Goal: Find specific page/section: Find specific page/section

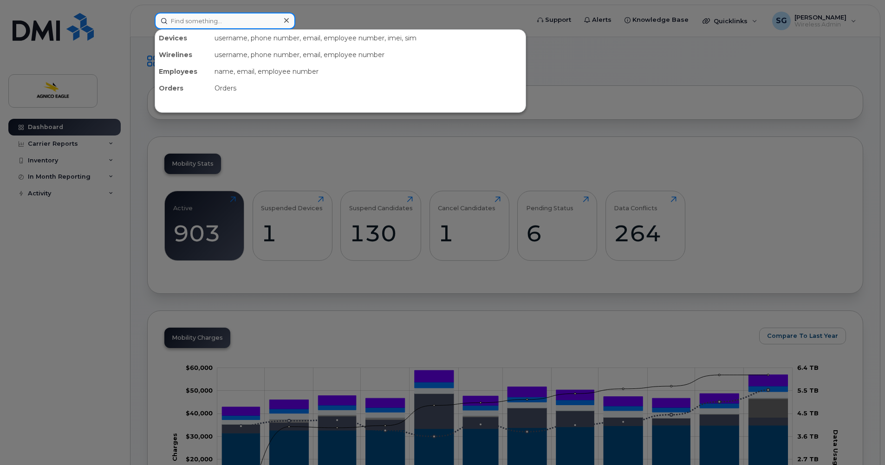
click at [217, 20] on input at bounding box center [225, 21] width 141 height 17
paste input "[PHONE_NUMBER]"
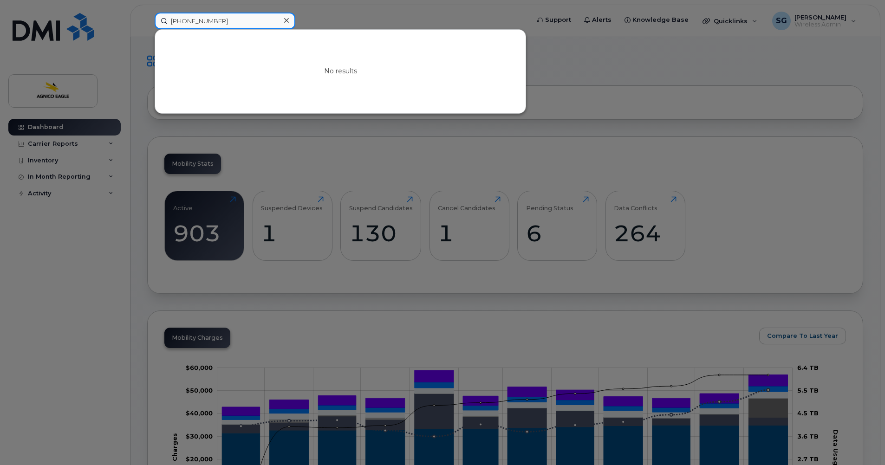
type input "[PHONE_NUMBER]"
click at [285, 22] on icon at bounding box center [286, 20] width 5 height 5
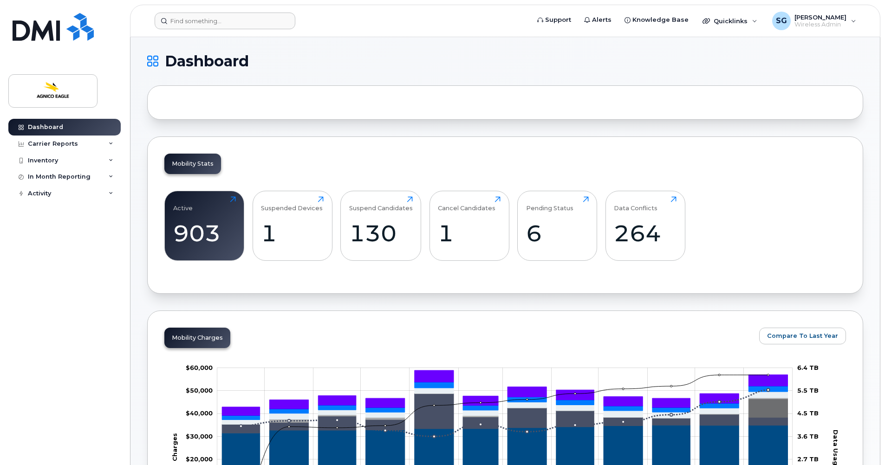
drag, startPoint x: 36, startPoint y: 240, endPoint x: 45, endPoint y: 224, distance: 18.3
click at [36, 240] on div "Dashboard Carrier Reports Monthly Billing Roaming Reports Suspended Devices Sus…" at bounding box center [65, 285] width 115 height 332
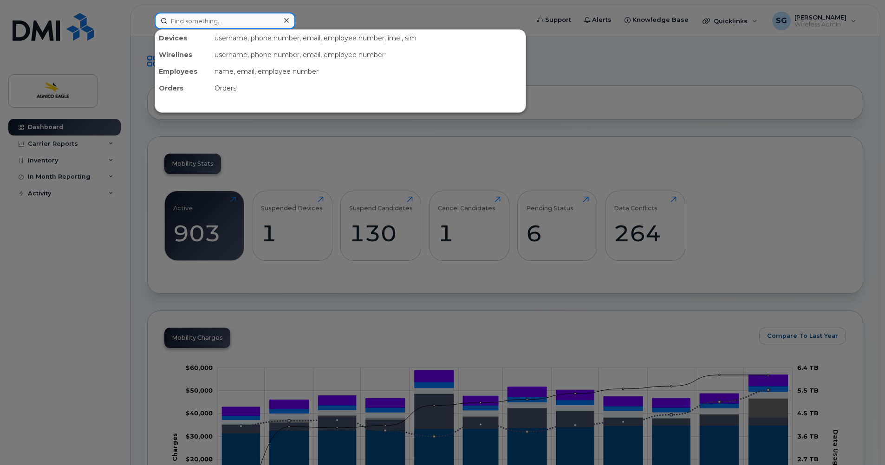
click at [202, 23] on input at bounding box center [225, 21] width 141 height 17
paste input "[PERSON_NAME]"
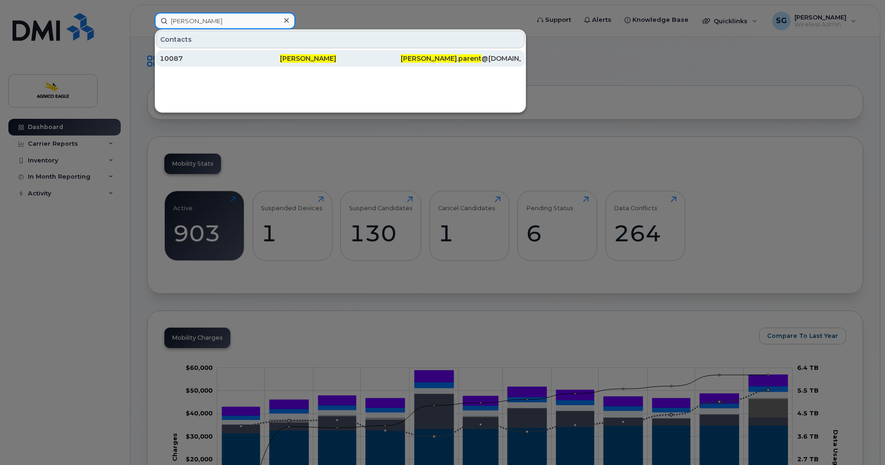
type input "[PERSON_NAME]"
click at [173, 57] on div "10087" at bounding box center [220, 58] width 120 height 9
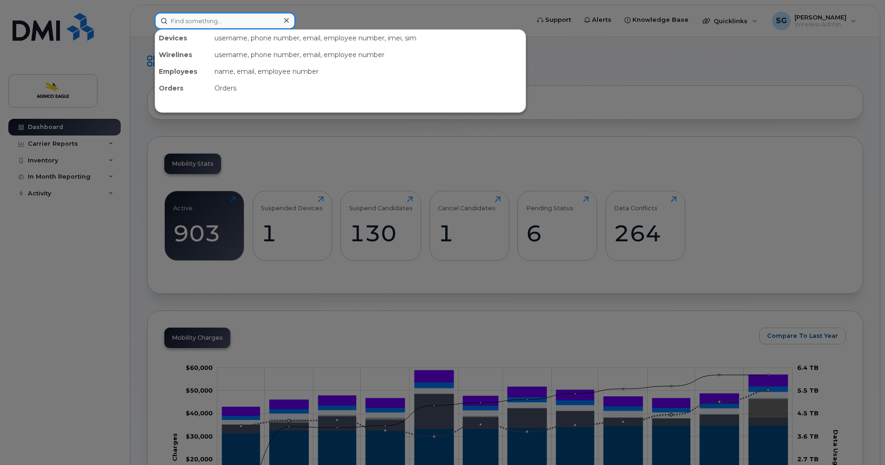
click at [236, 22] on input at bounding box center [225, 21] width 141 height 17
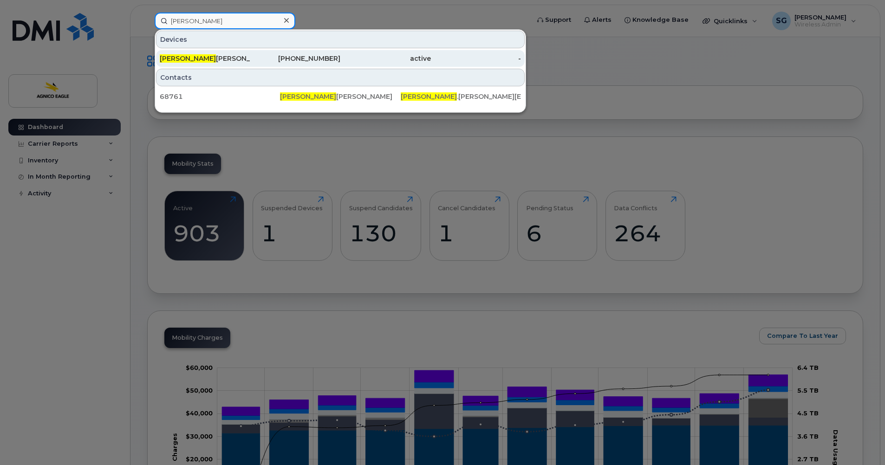
type input "kaven"
click at [214, 57] on div "Kaven Bertrand-Brochu" at bounding box center [205, 58] width 91 height 9
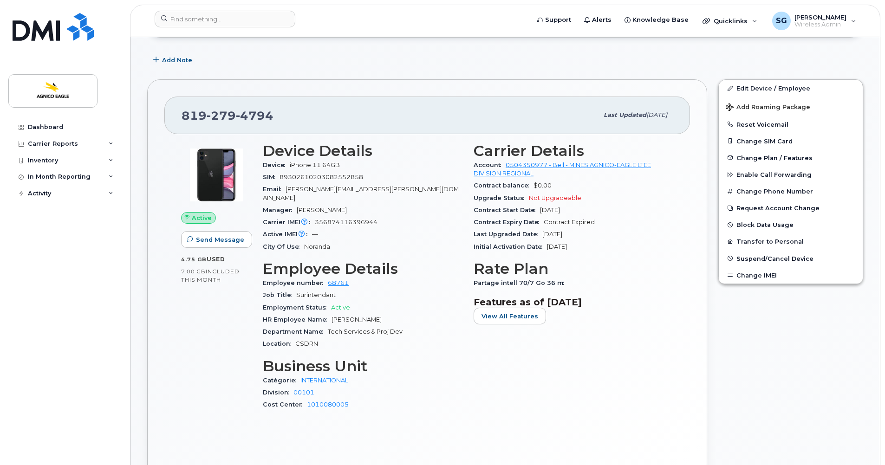
scroll to position [139, 0]
click at [243, 23] on input at bounding box center [225, 19] width 141 height 17
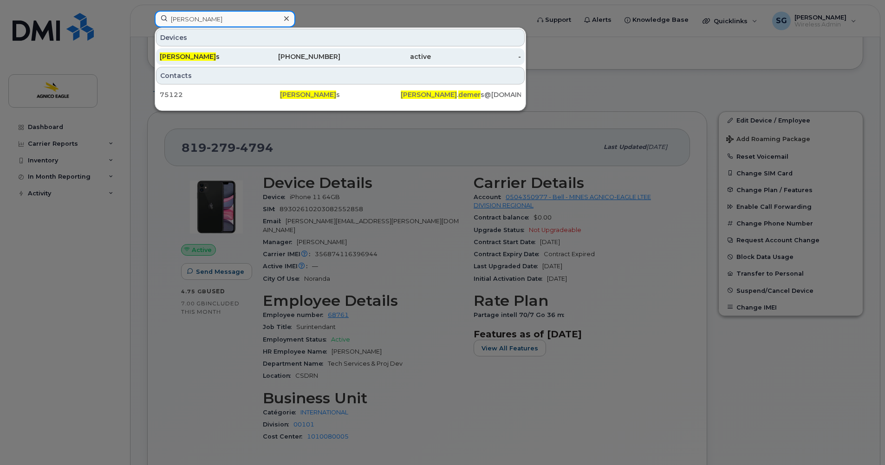
scroll to position [106, 0]
type input "martin demer"
drag, startPoint x: 200, startPoint y: 54, endPoint x: 206, endPoint y: 54, distance: 6.5
click at [201, 54] on span "Martin Demer" at bounding box center [188, 56] width 56 height 8
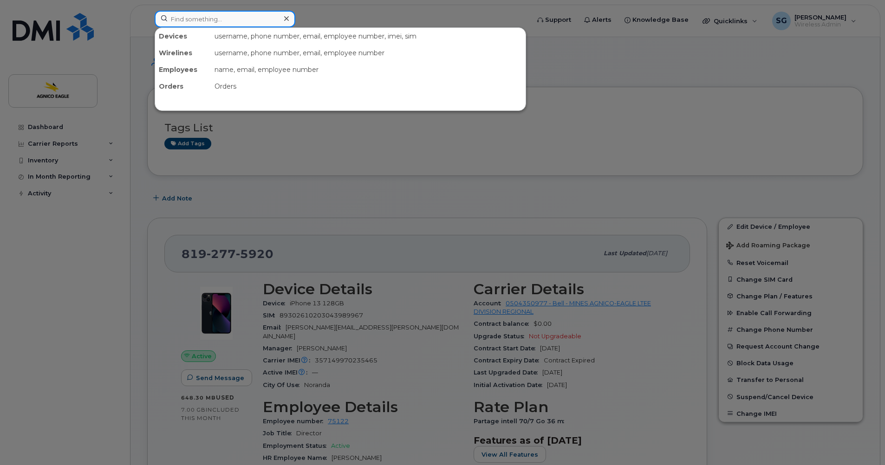
click at [224, 22] on input at bounding box center [225, 19] width 141 height 17
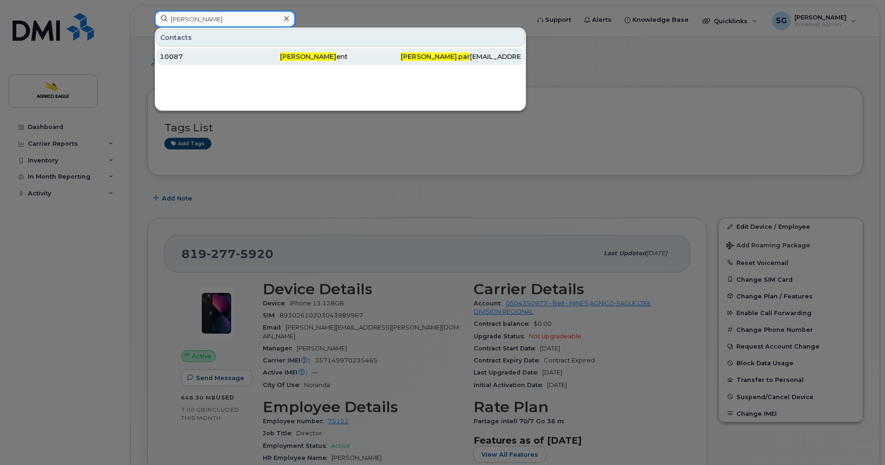
type input "alain par"
click at [315, 56] on div "Alain Par ent" at bounding box center [340, 56] width 120 height 9
